Goal: Task Accomplishment & Management: Use online tool/utility

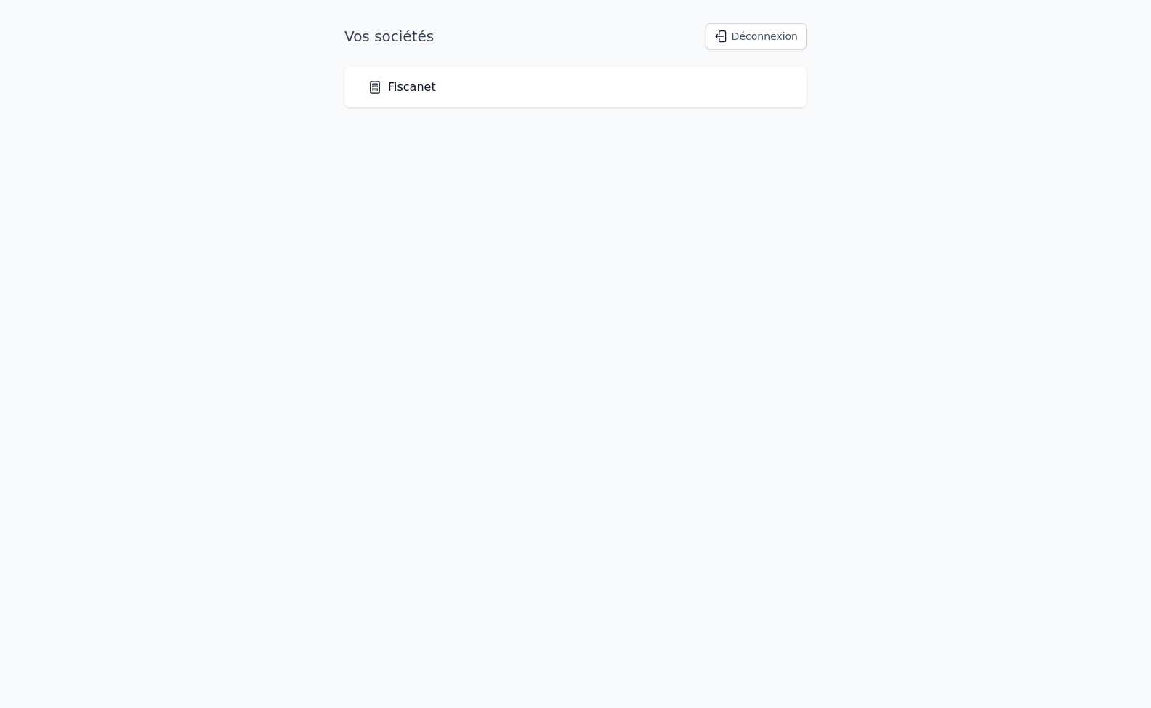
click at [389, 91] on link "Fiscanet" at bounding box center [402, 86] width 68 height 17
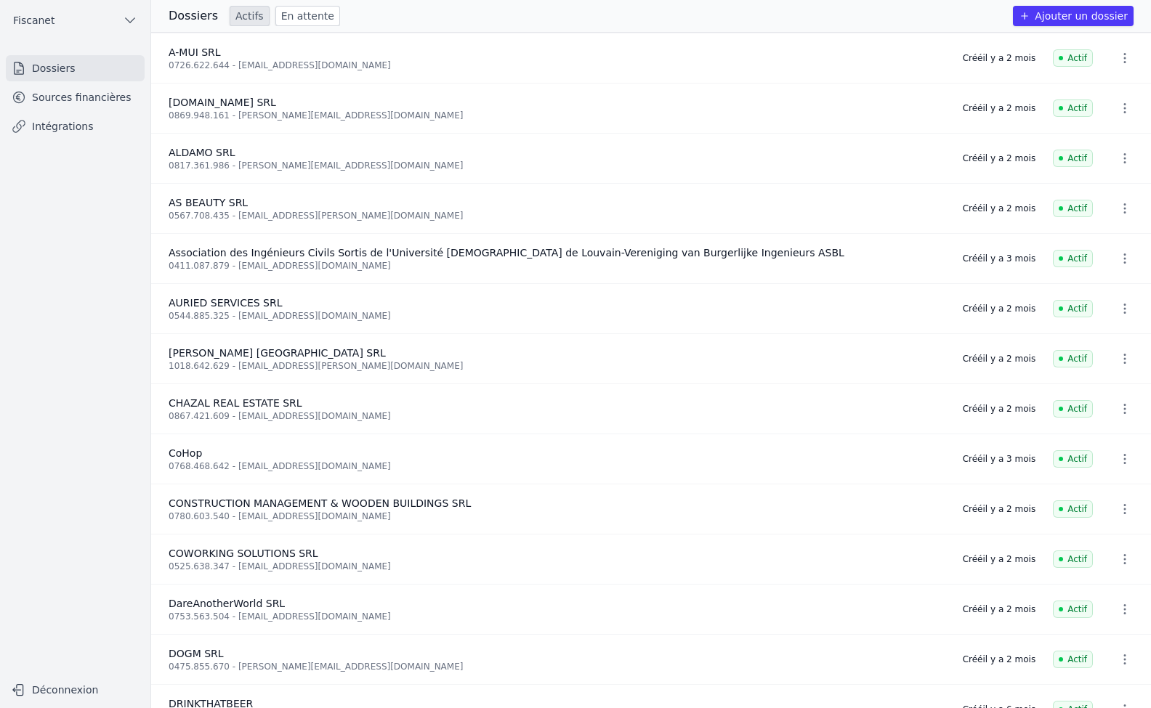
click at [62, 130] on link "Intégrations" at bounding box center [75, 126] width 139 height 26
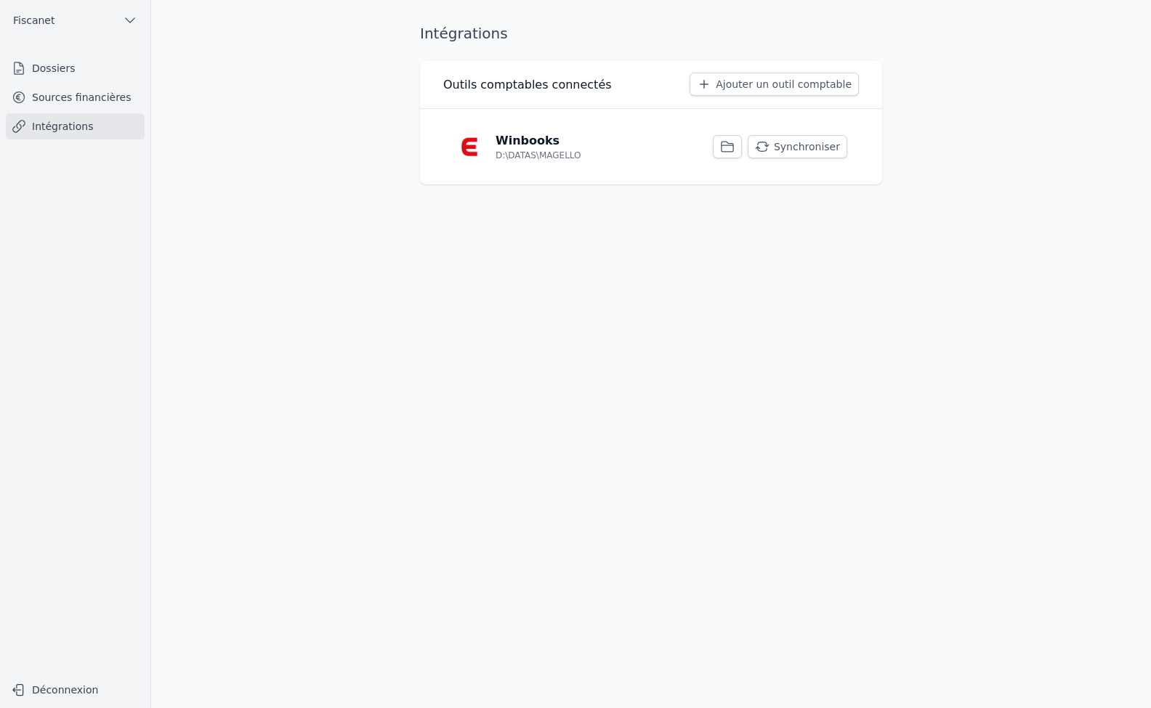
click at [800, 150] on button "Synchroniser" at bounding box center [797, 146] width 100 height 23
